Goal: Information Seeking & Learning: Learn about a topic

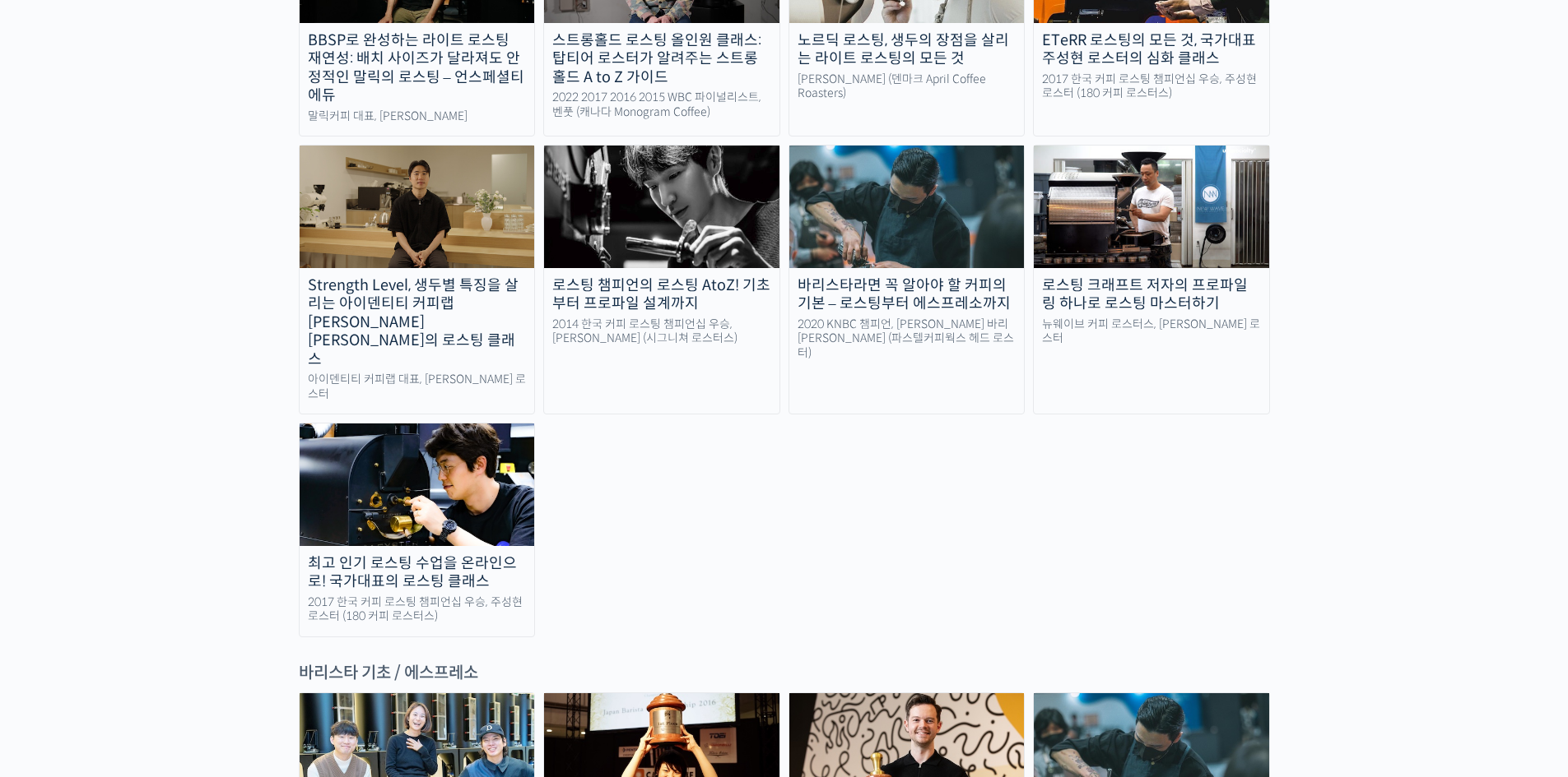
scroll to position [1399, 0]
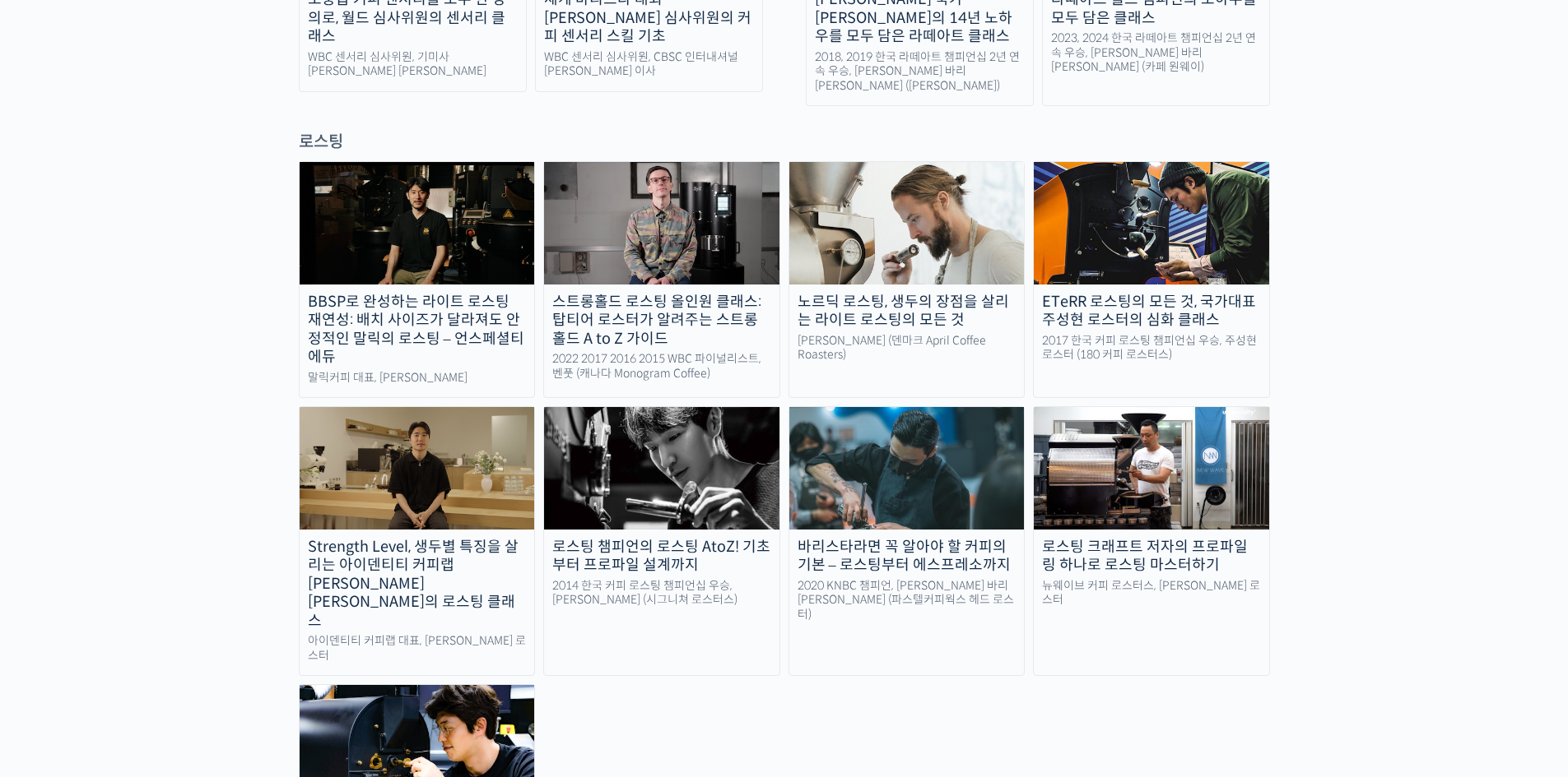
click at [956, 542] on link "바리스타라면 꼭 알아야 할 커피의 기본 – 로스팅부터 에스프레소까지 2020 KNBC 챔피언, 방현영 바리스타 (파스텔커피웍스 헤드 로스터)" at bounding box center [907, 541] width 237 height 270
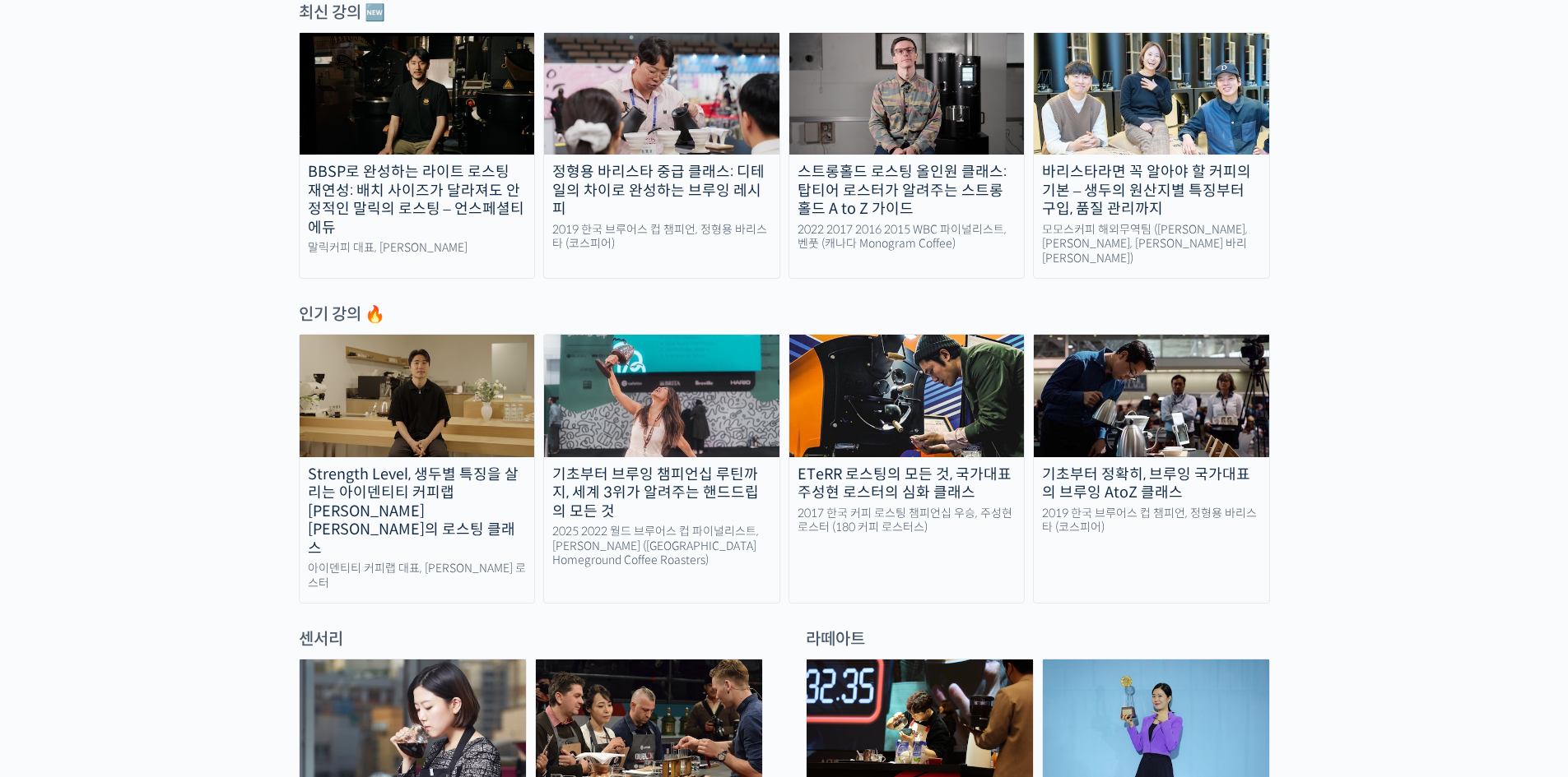
scroll to position [576, 0]
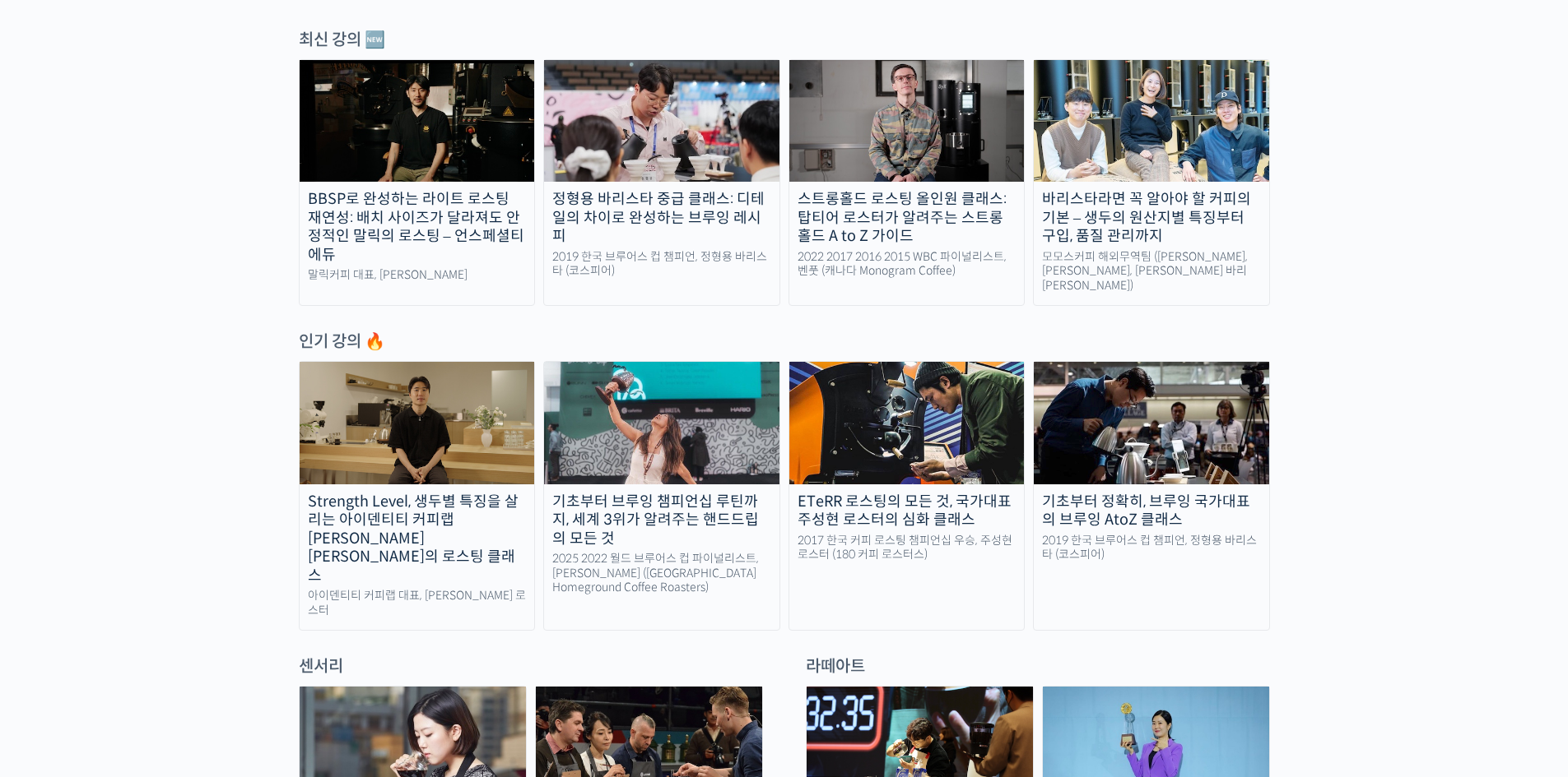
click at [1196, 508] on div "기초부터 정확히, 브루잉 국가대표의 브루잉 AtoZ 클래스" at bounding box center [1152, 511] width 235 height 37
click at [703, 493] on div "기초부터 브루잉 챔피언십 루틴까지, 세계 3위가 알려주는 핸드드립의 모든 것" at bounding box center [661, 520] width 235 height 56
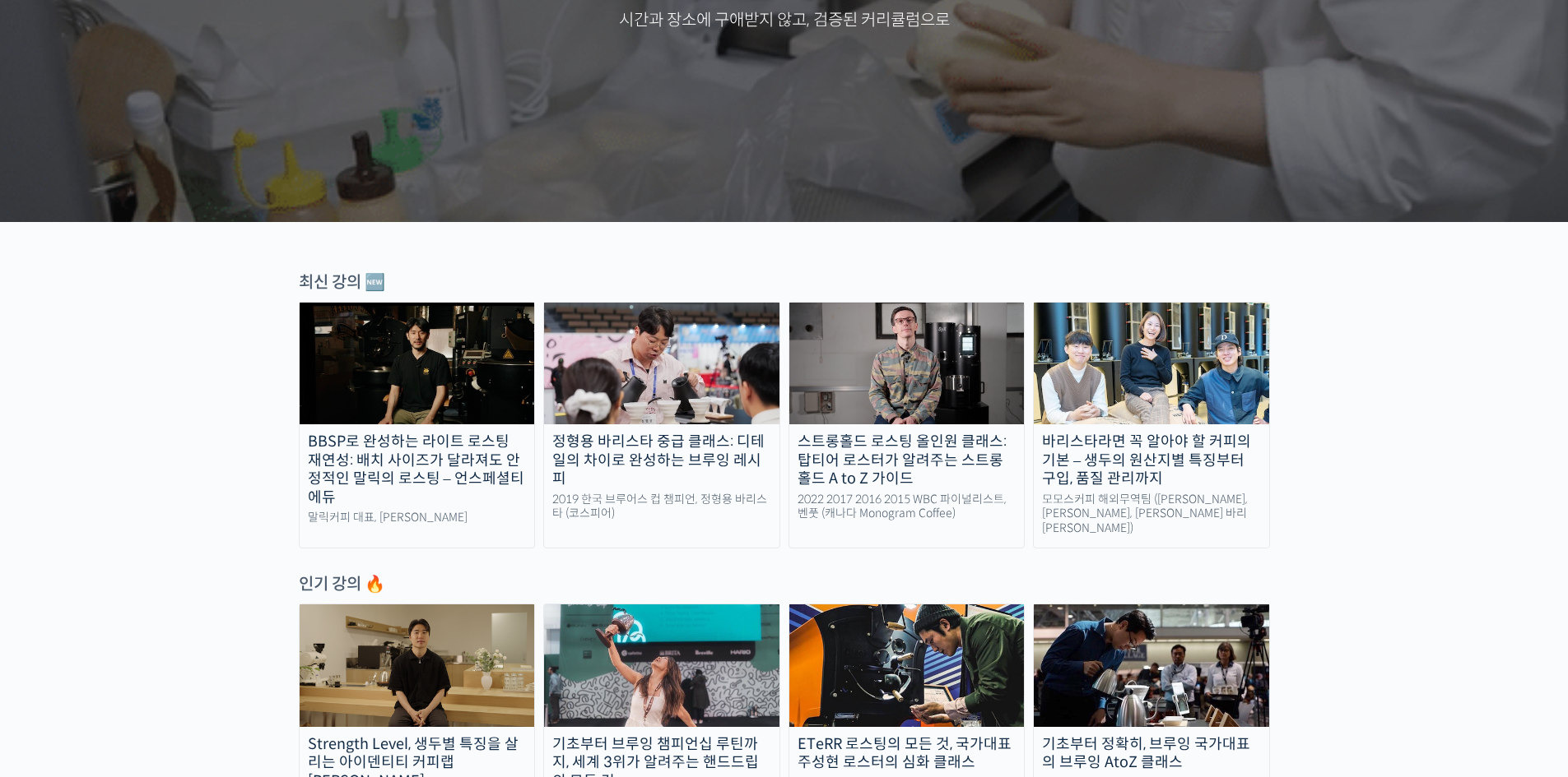
scroll to position [823, 0]
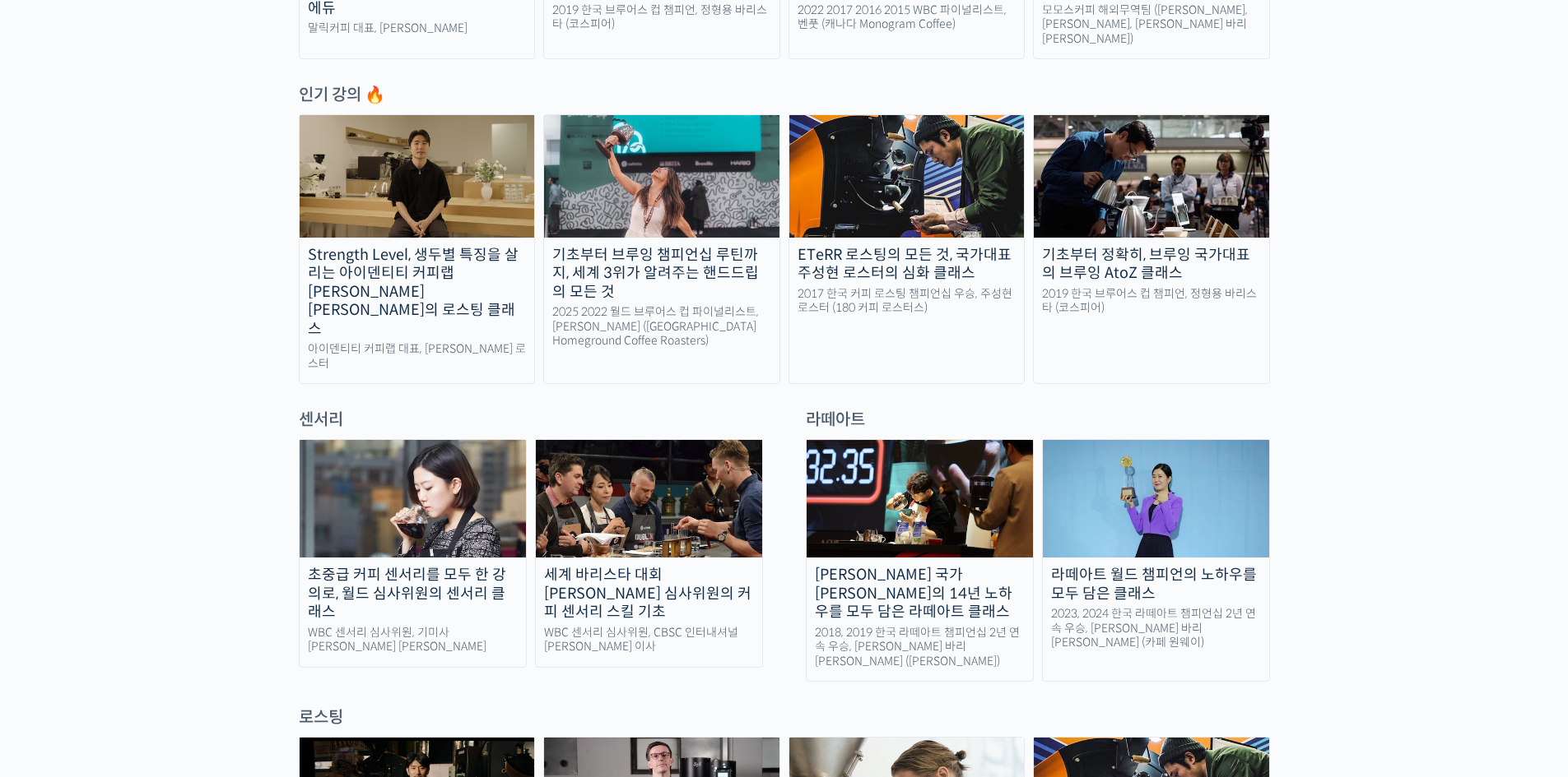
click at [402, 252] on div "Strength Level, 생두별 특징을 살리는 아이덴티티 커피랩 윤원균 대표의 로스팅 클래스" at bounding box center [417, 292] width 235 height 93
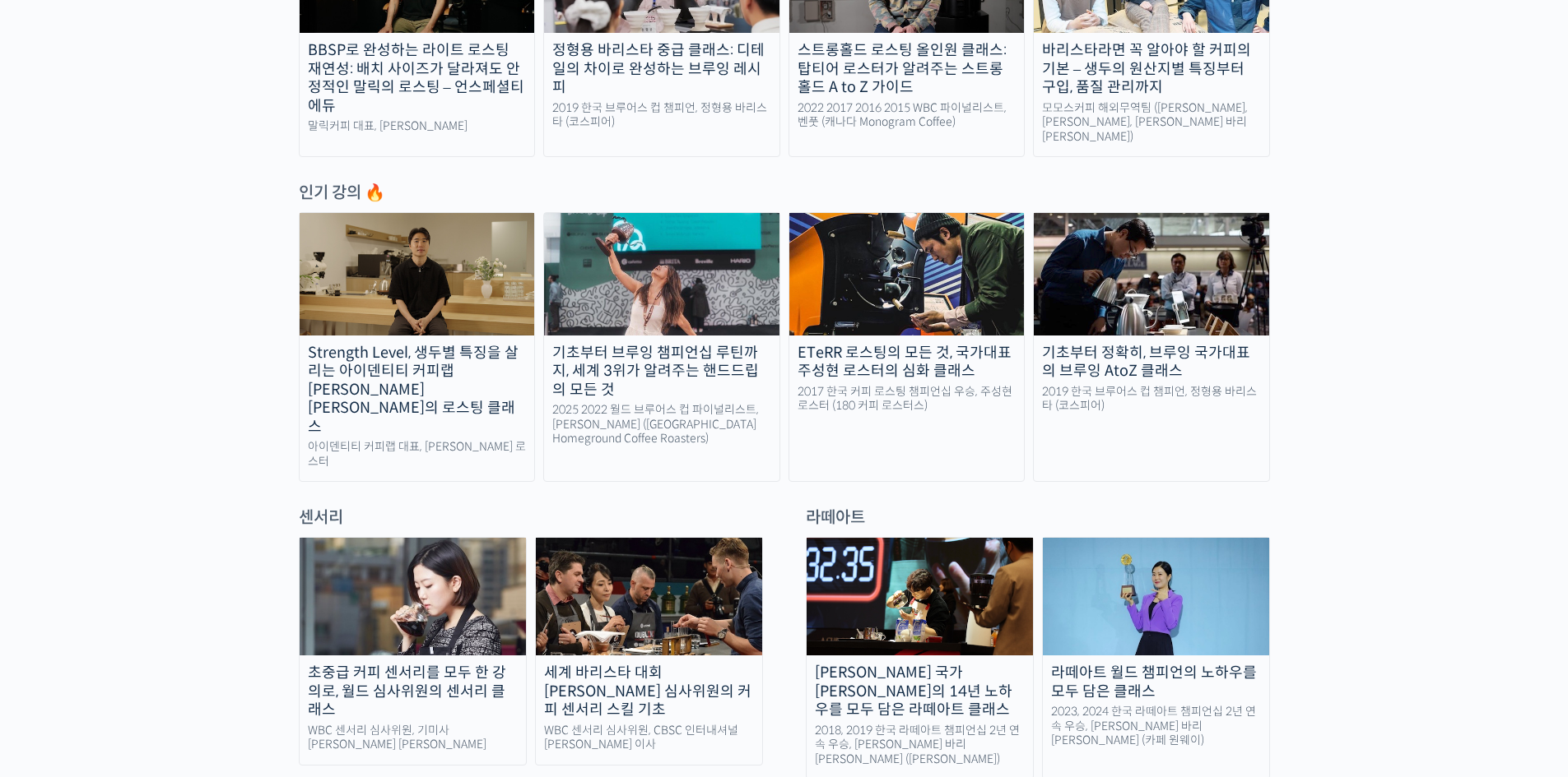
scroll to position [329, 0]
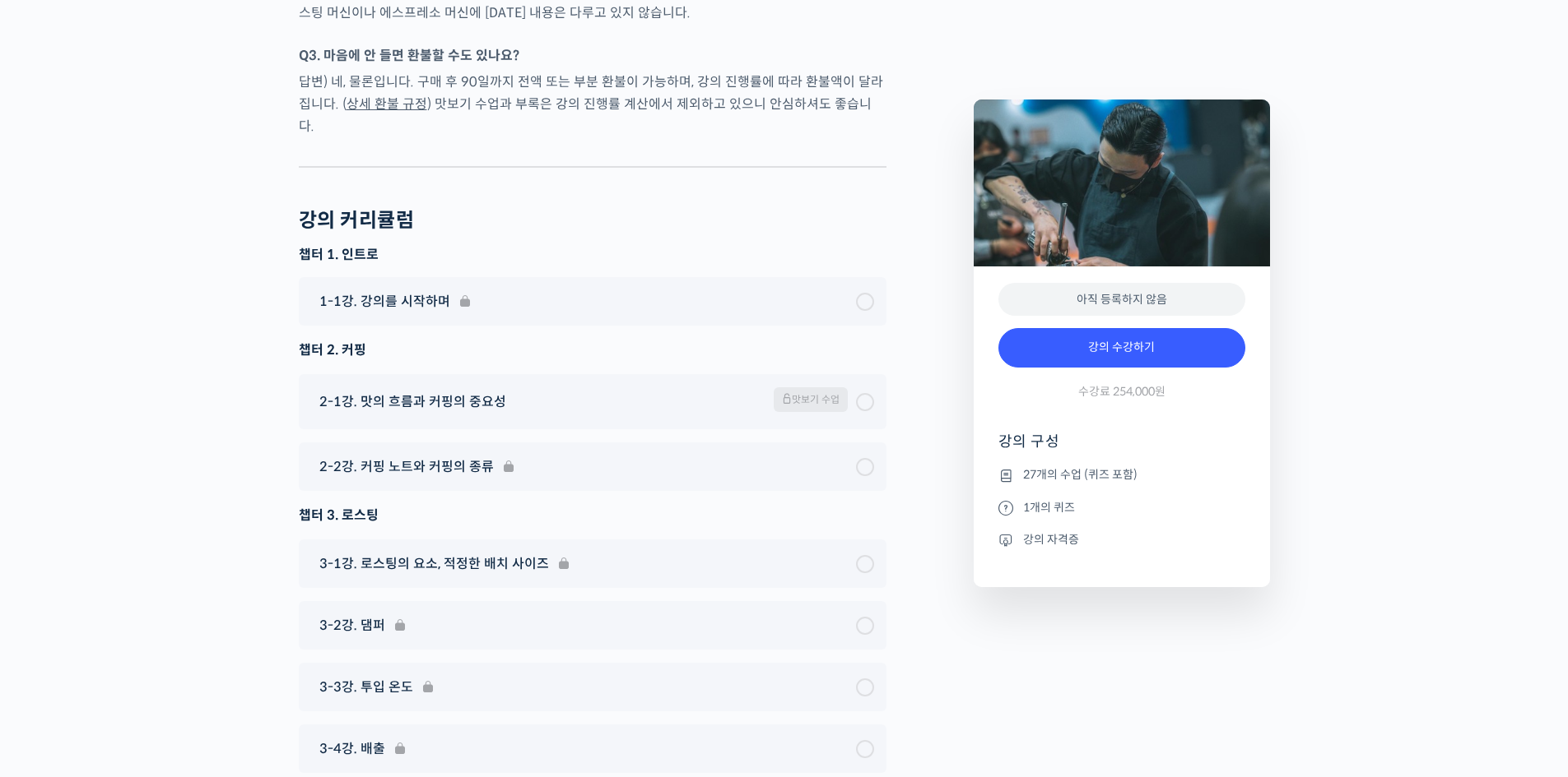
scroll to position [6500, 0]
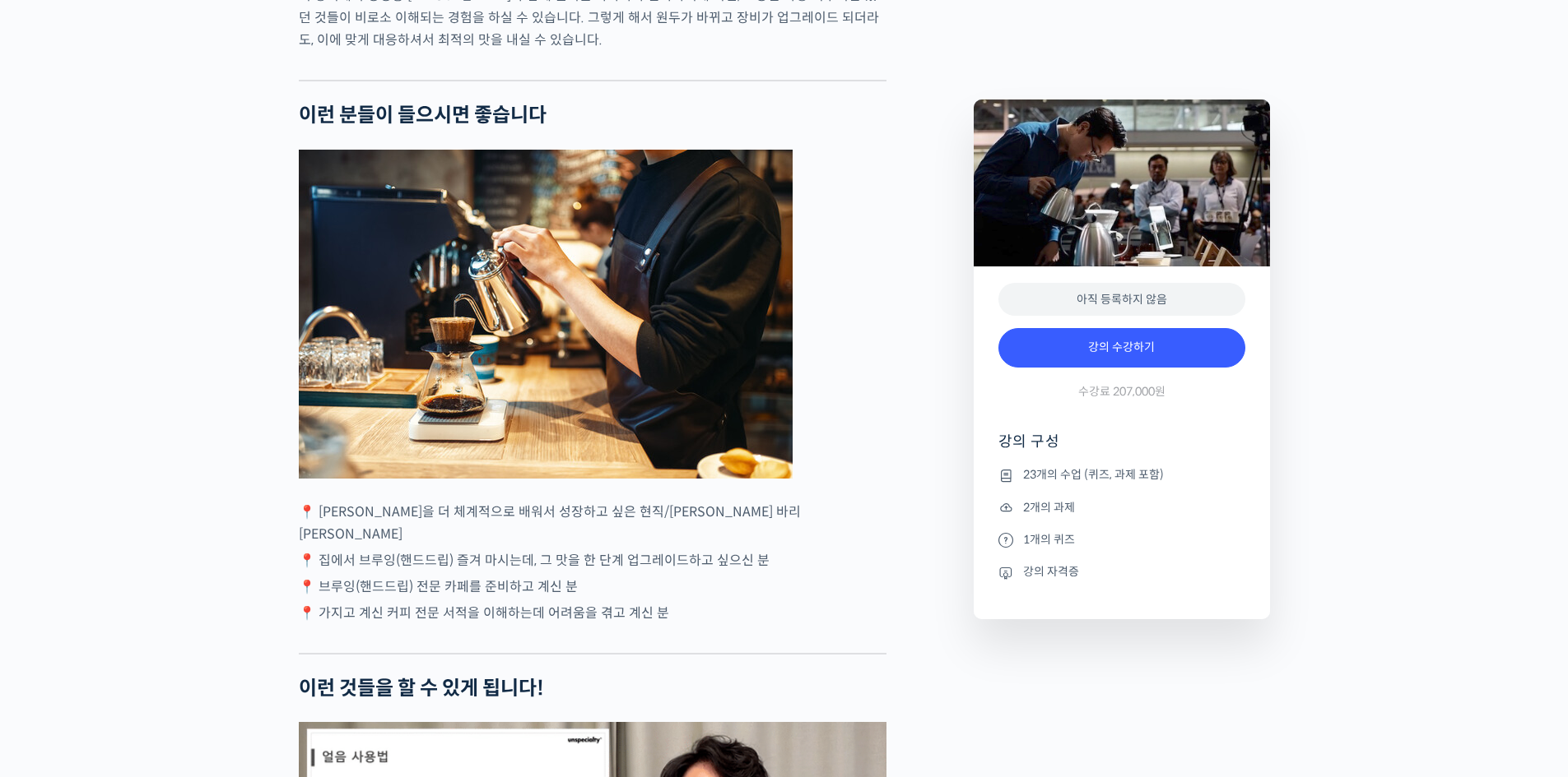
scroll to position [4278, 0]
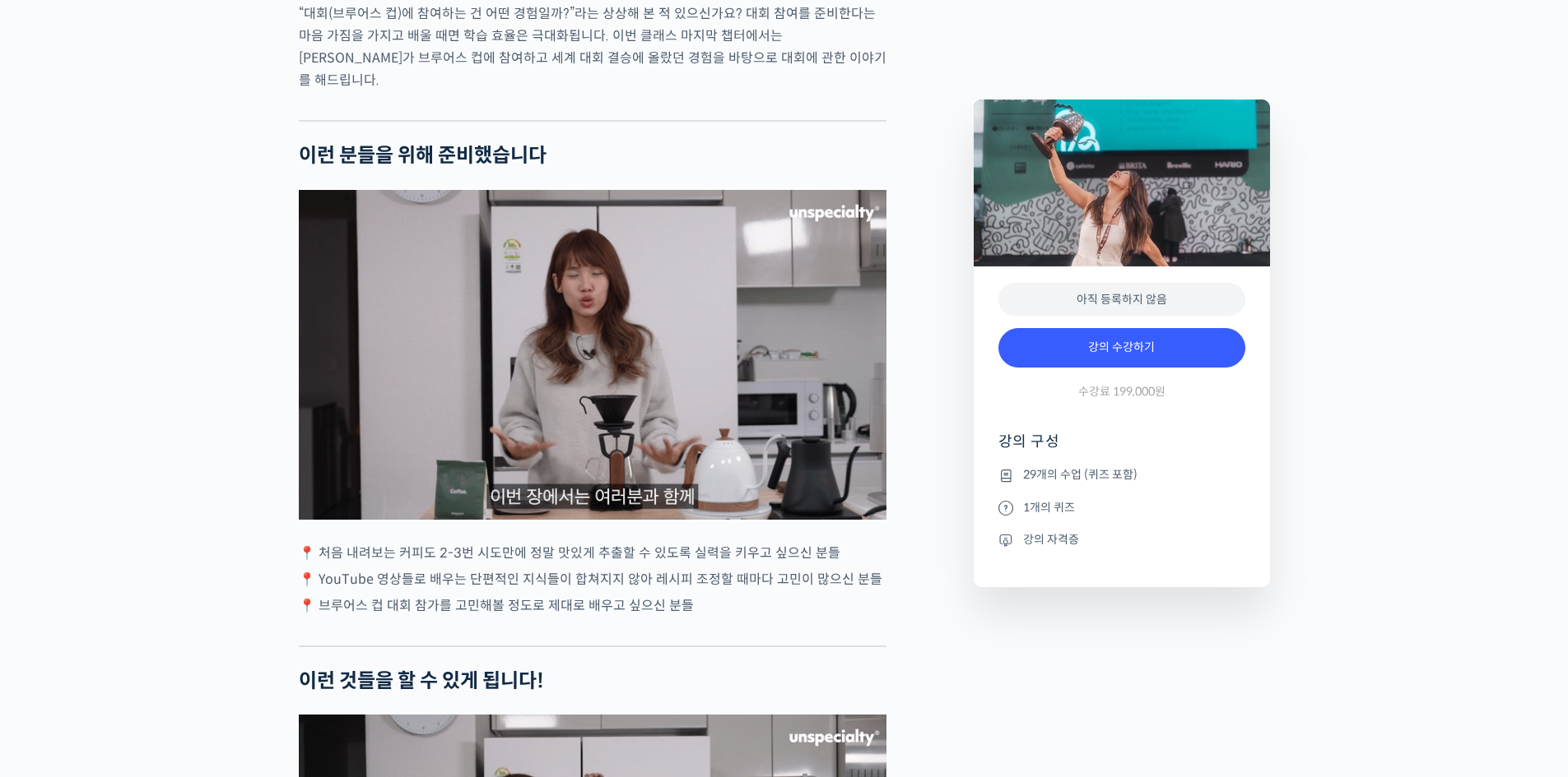
scroll to position [4278, 0]
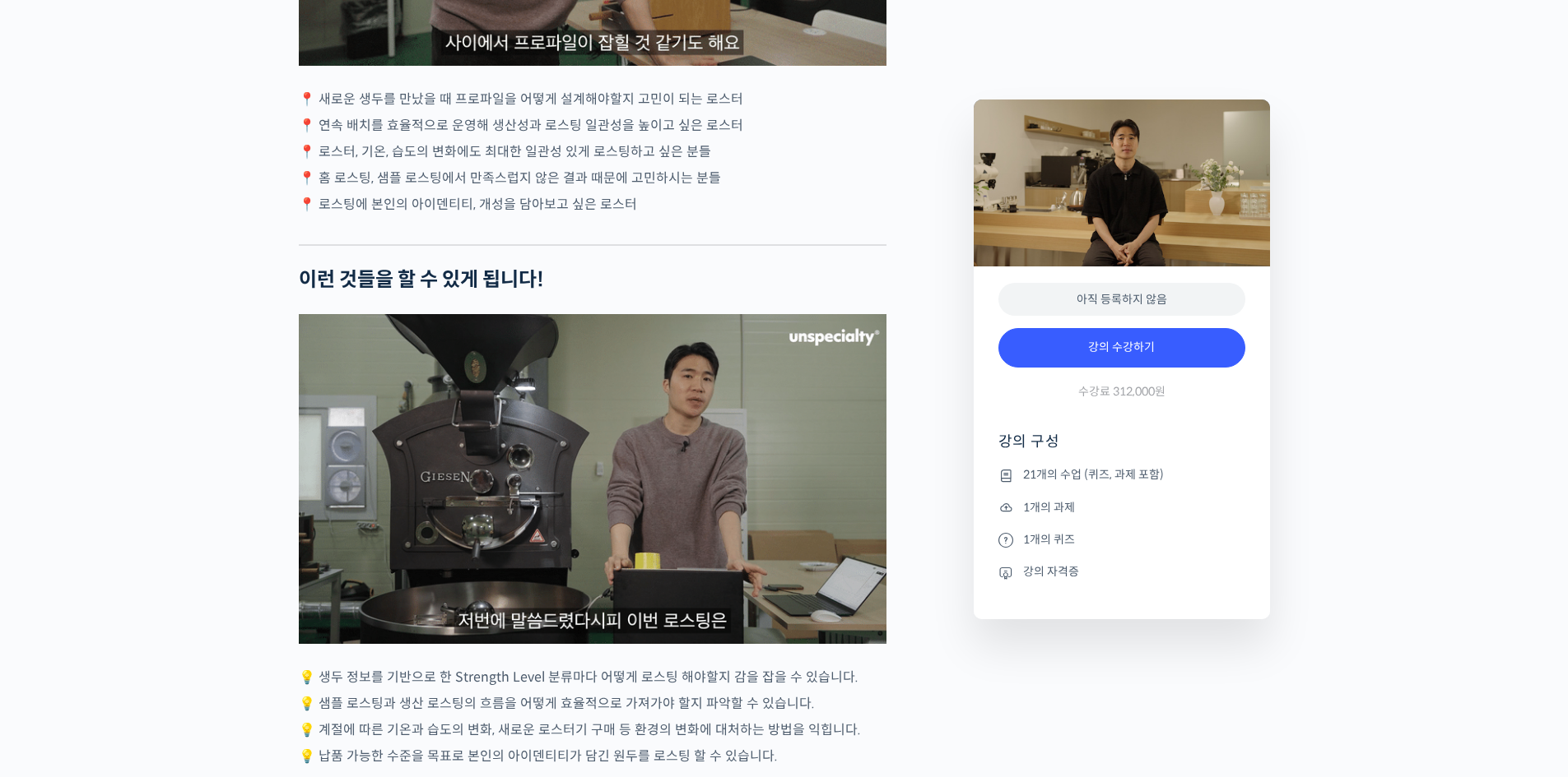
scroll to position [4442, 0]
